Goal: Obtain resource: Obtain resource

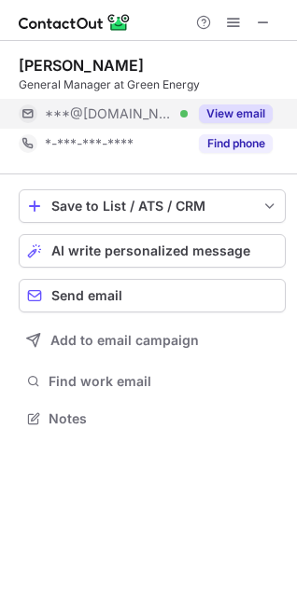
scroll to position [405, 297]
click at [235, 113] on button "View email" at bounding box center [236, 114] width 74 height 19
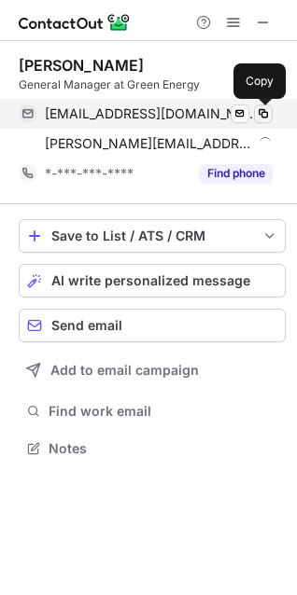
scroll to position [435, 297]
click at [266, 112] on span at bounding box center [263, 113] width 15 height 15
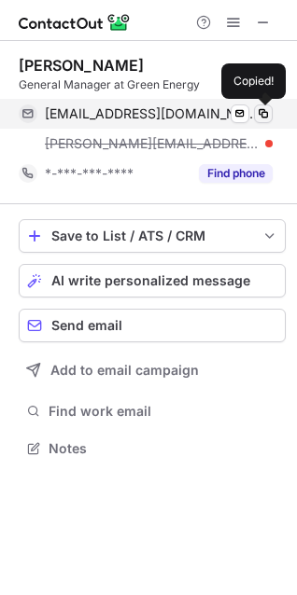
click at [266, 112] on span at bounding box center [263, 113] width 15 height 15
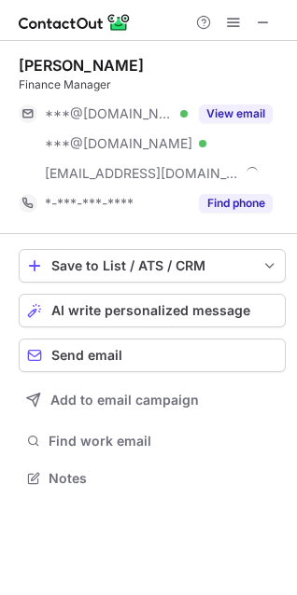
scroll to position [465, 297]
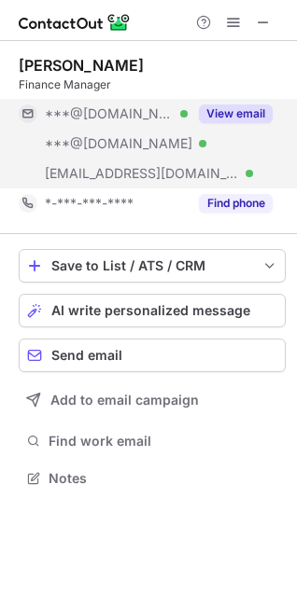
click at [238, 113] on button "View email" at bounding box center [236, 114] width 74 height 19
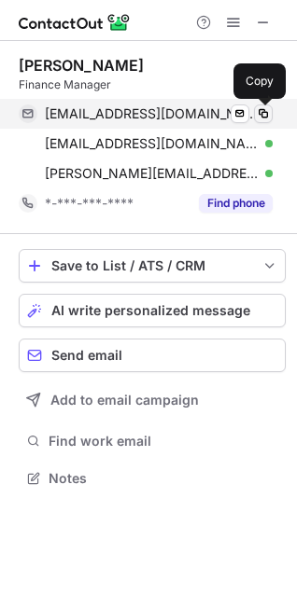
click at [260, 108] on span at bounding box center [263, 113] width 15 height 15
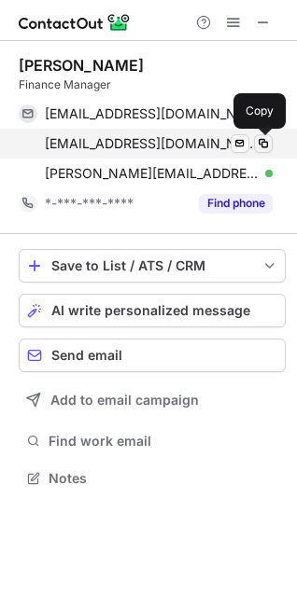
click at [267, 143] on span at bounding box center [263, 143] width 15 height 15
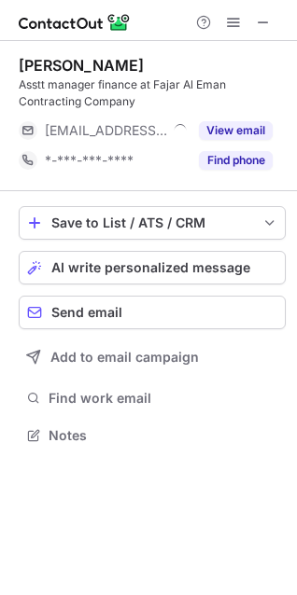
scroll to position [422, 297]
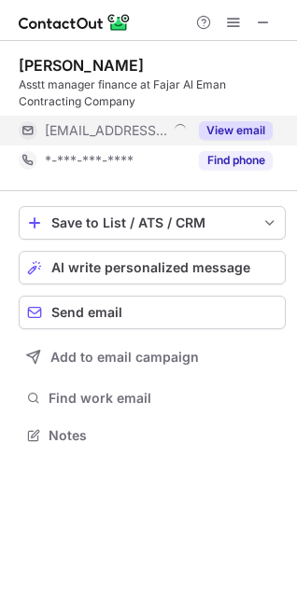
click at [234, 120] on div "View email" at bounding box center [230, 131] width 85 height 30
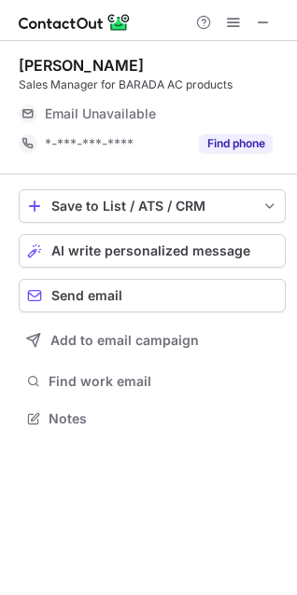
scroll to position [8, 8]
click at [259, 25] on span at bounding box center [263, 22] width 15 height 15
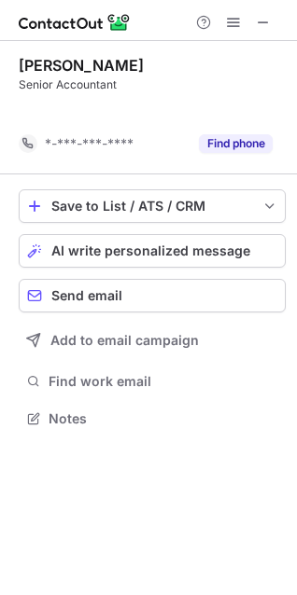
scroll to position [375, 297]
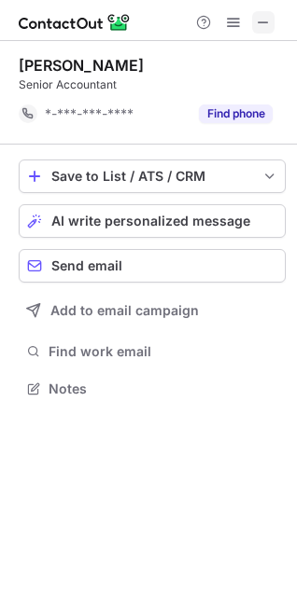
click at [264, 17] on span at bounding box center [263, 22] width 15 height 15
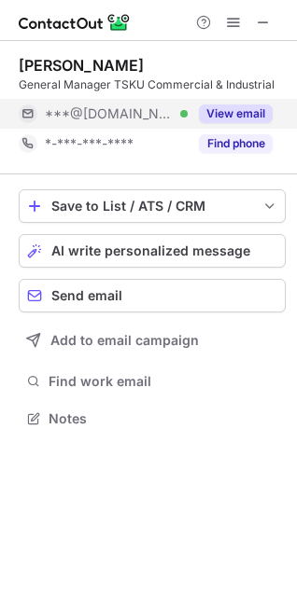
scroll to position [8, 8]
click at [241, 114] on button "View email" at bounding box center [236, 114] width 74 height 19
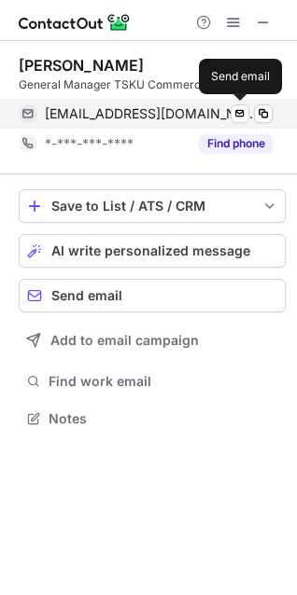
click at [264, 114] on span at bounding box center [263, 113] width 15 height 15
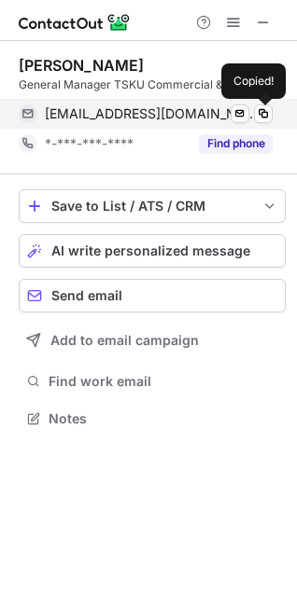
click at [264, 114] on span at bounding box center [263, 113] width 15 height 15
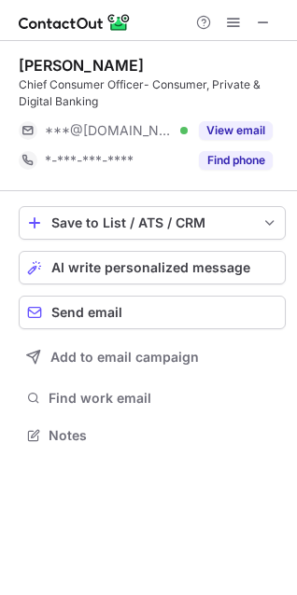
scroll to position [422, 297]
click at [222, 137] on button "View email" at bounding box center [236, 130] width 74 height 19
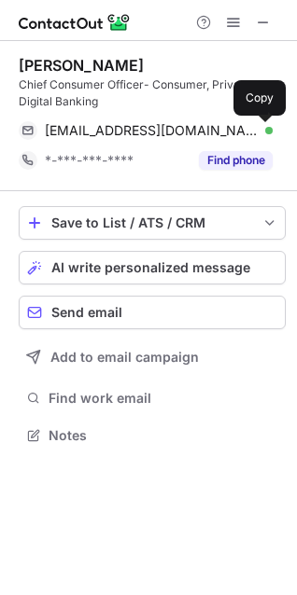
click at [261, 139] on button at bounding box center [263, 130] width 19 height 19
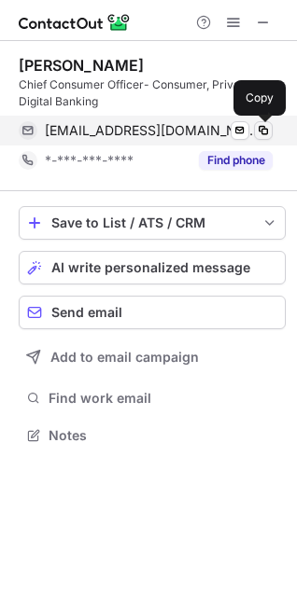
click at [262, 135] on span at bounding box center [263, 130] width 15 height 15
click at [268, 139] on div "anovaq8@gmail.com Verified Send email Copied!" at bounding box center [146, 131] width 254 height 30
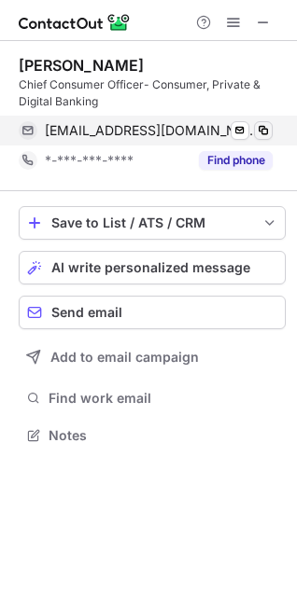
click at [256, 132] on span at bounding box center [263, 130] width 15 height 15
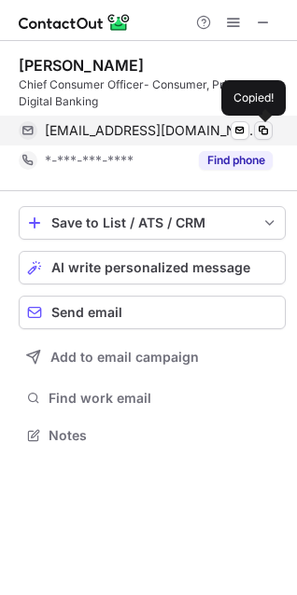
click at [256, 132] on span at bounding box center [263, 130] width 15 height 15
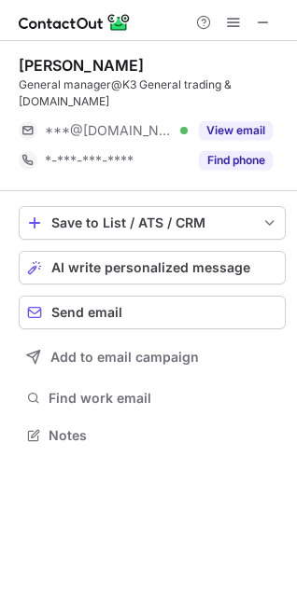
scroll to position [422, 297]
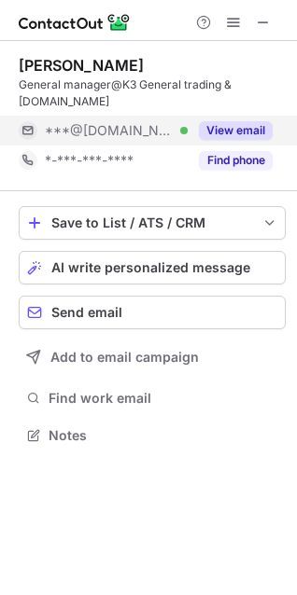
click at [240, 132] on button "View email" at bounding box center [236, 130] width 74 height 19
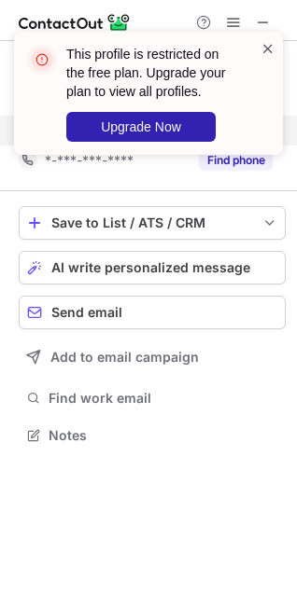
click at [269, 50] on span at bounding box center [267, 48] width 15 height 19
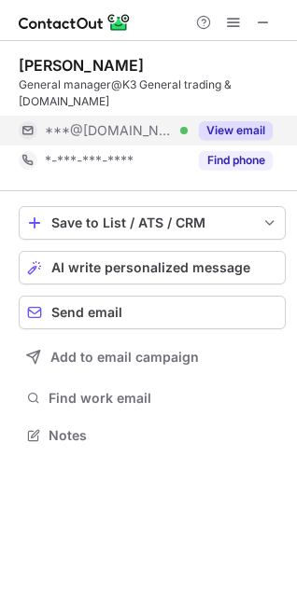
click at [262, 24] on div "This profile is restricted on the free plan. Upgrade your plan to view all prof…" at bounding box center [148, 31] width 299 height 37
click at [262, 24] on span at bounding box center [263, 22] width 15 height 15
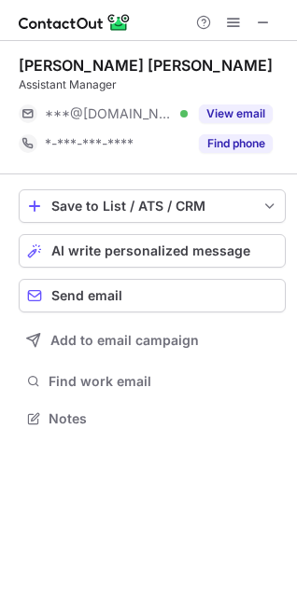
scroll to position [8, 8]
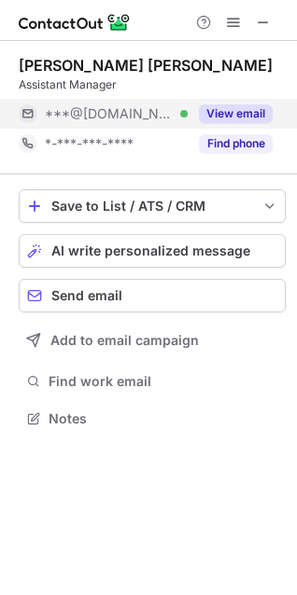
click at [231, 115] on button "View email" at bounding box center [236, 114] width 74 height 19
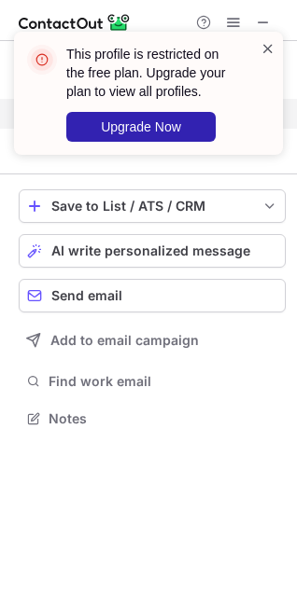
click at [267, 43] on span at bounding box center [267, 48] width 15 height 19
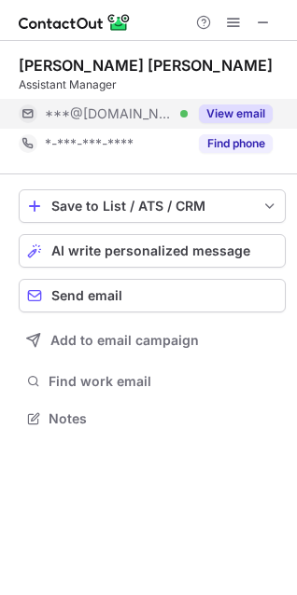
click at [267, 14] on div "This profile is restricted on the free plan. Upgrade your plan to view all prof…" at bounding box center [148, 100] width 299 height 175
click at [264, 21] on div "This profile is restricted on the free plan. Upgrade your plan to view all prof…" at bounding box center [148, 31] width 299 height 37
click at [264, 21] on span at bounding box center [263, 22] width 15 height 15
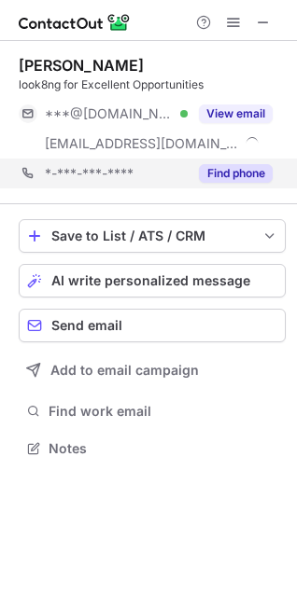
scroll to position [435, 297]
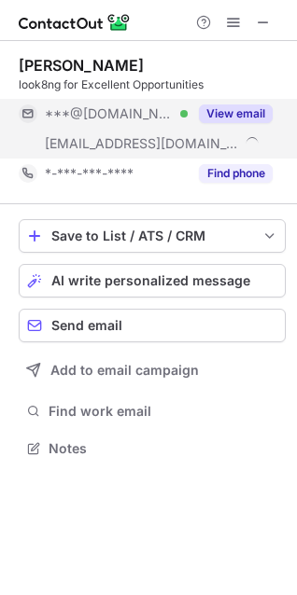
click at [245, 107] on button "View email" at bounding box center [236, 114] width 74 height 19
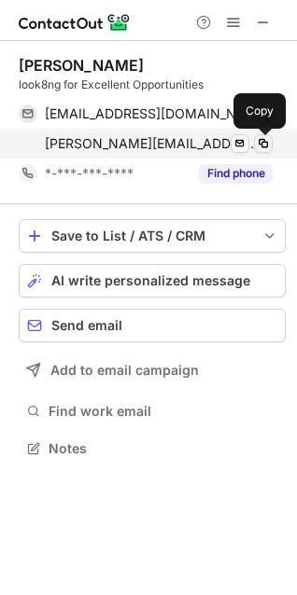
click at [266, 143] on span at bounding box center [263, 143] width 15 height 15
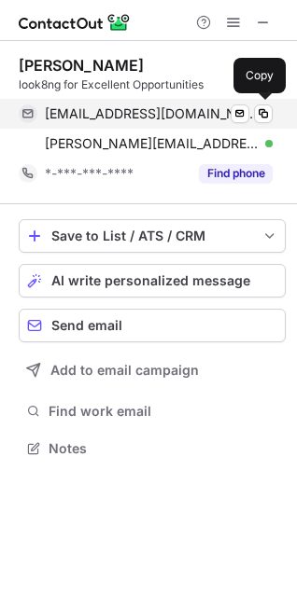
click at [260, 114] on span at bounding box center [263, 113] width 15 height 15
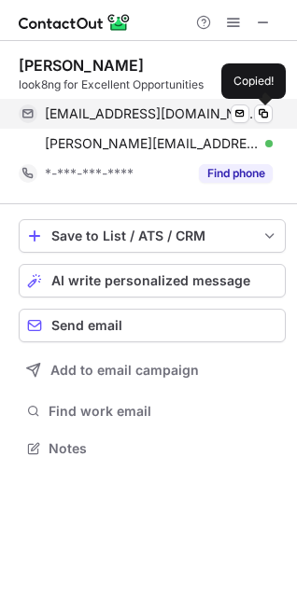
click at [260, 114] on span at bounding box center [263, 113] width 15 height 15
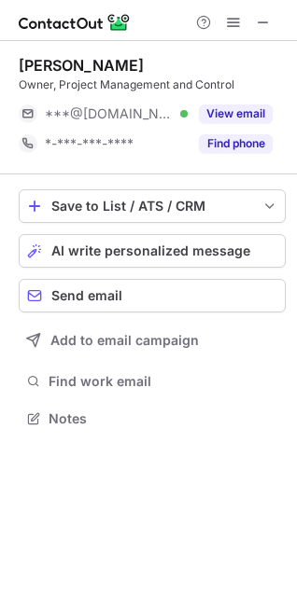
scroll to position [8, 8]
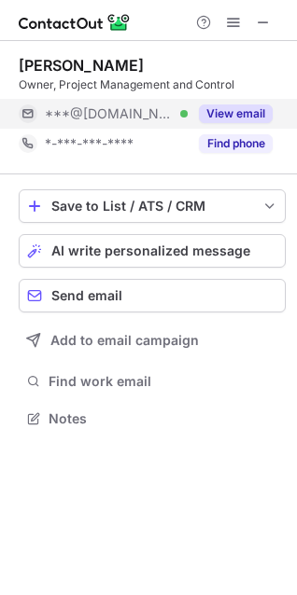
click at [227, 110] on button "View email" at bounding box center [236, 114] width 74 height 19
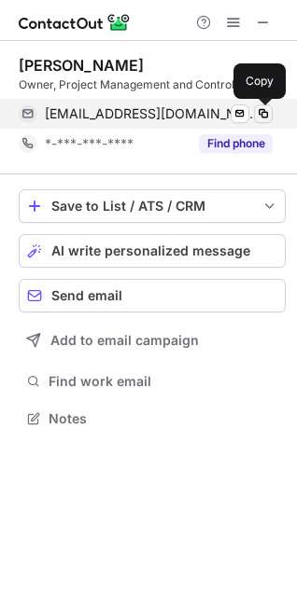
click at [269, 113] on span at bounding box center [263, 113] width 15 height 15
